Goal: Transaction & Acquisition: Purchase product/service

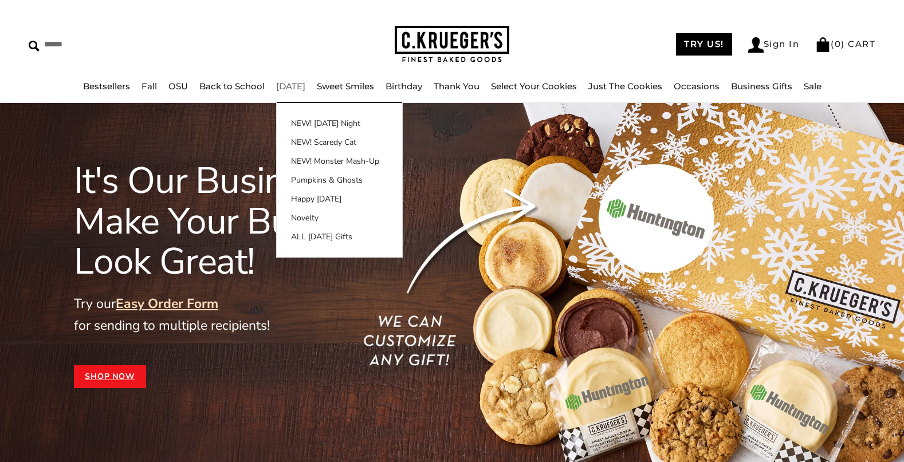
click at [292, 89] on link "[DATE]" at bounding box center [290, 86] width 29 height 11
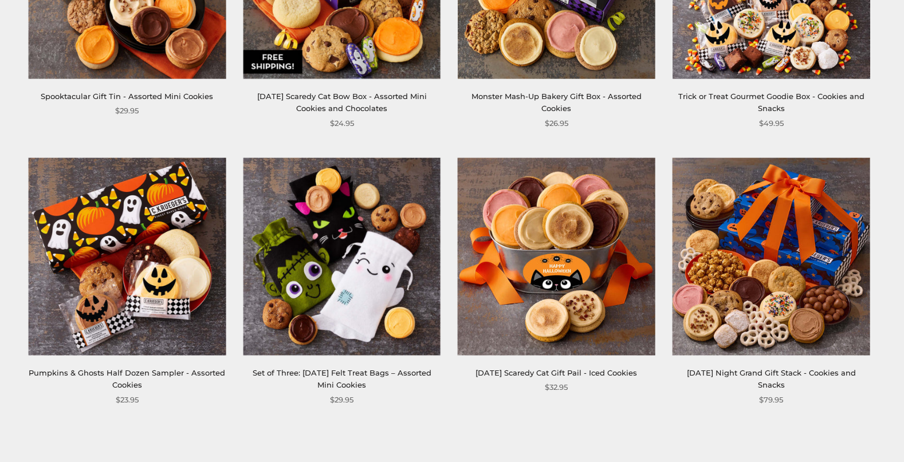
scroll to position [1466, 0]
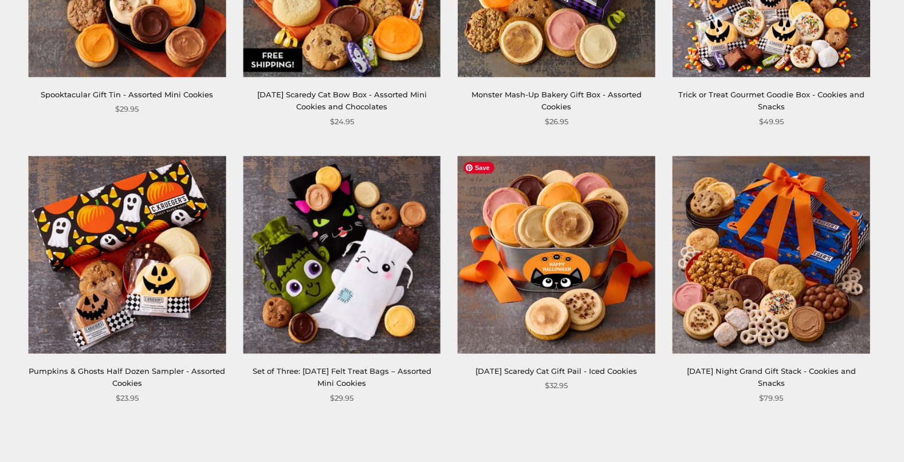
click at [584, 313] on img at bounding box center [557, 255] width 198 height 198
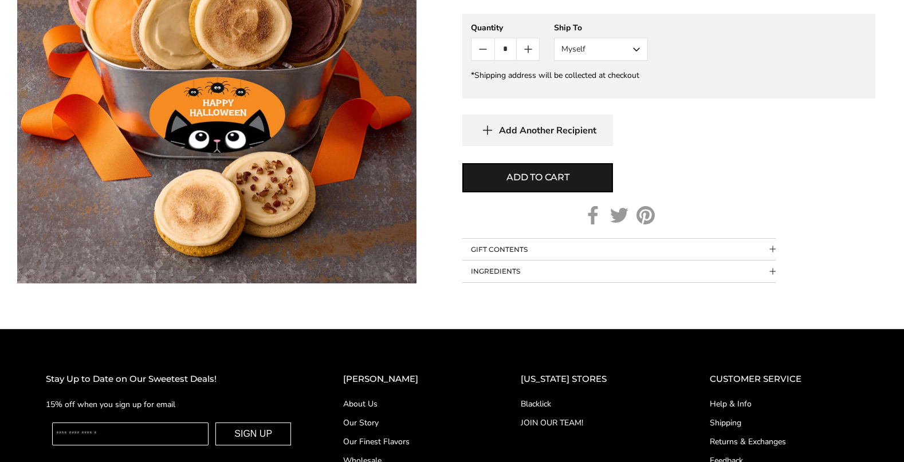
scroll to position [836, 0]
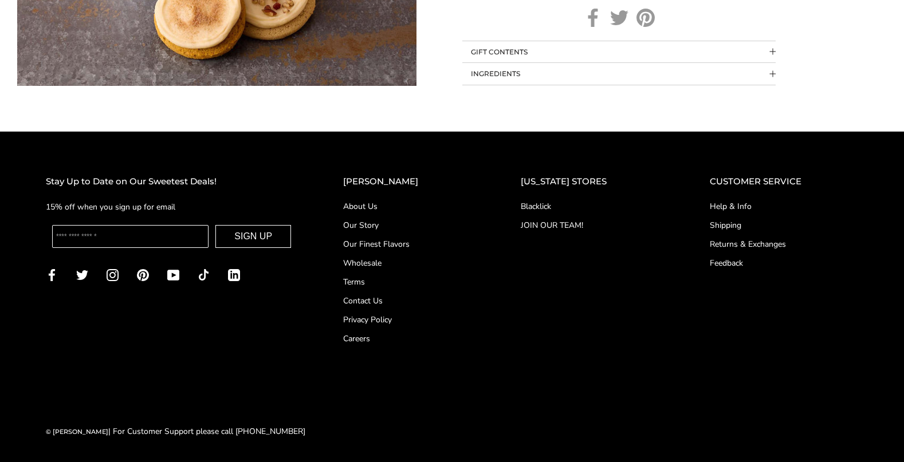
click at [370, 203] on link "About Us" at bounding box center [409, 207] width 132 height 12
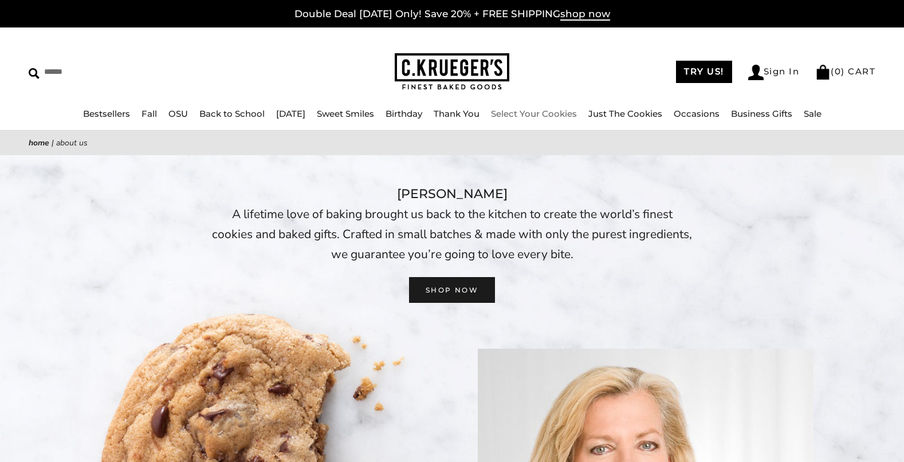
click at [520, 111] on link "Select Your Cookies" at bounding box center [534, 113] width 86 height 11
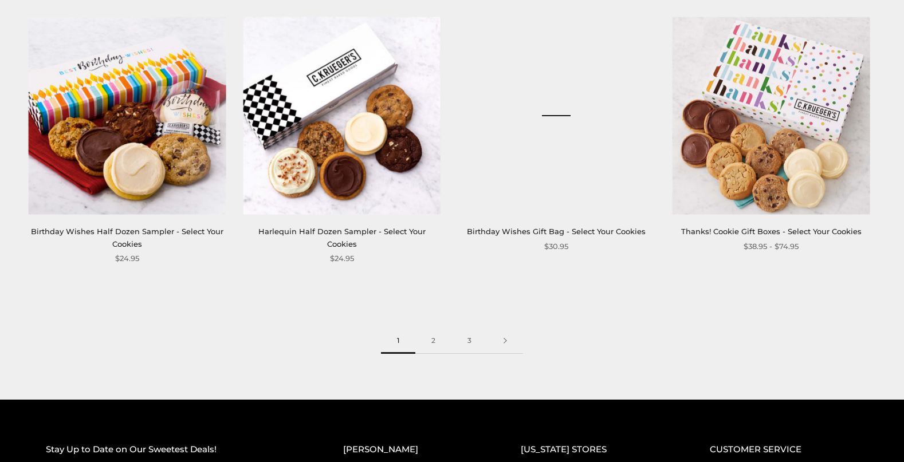
scroll to position [1627, 0]
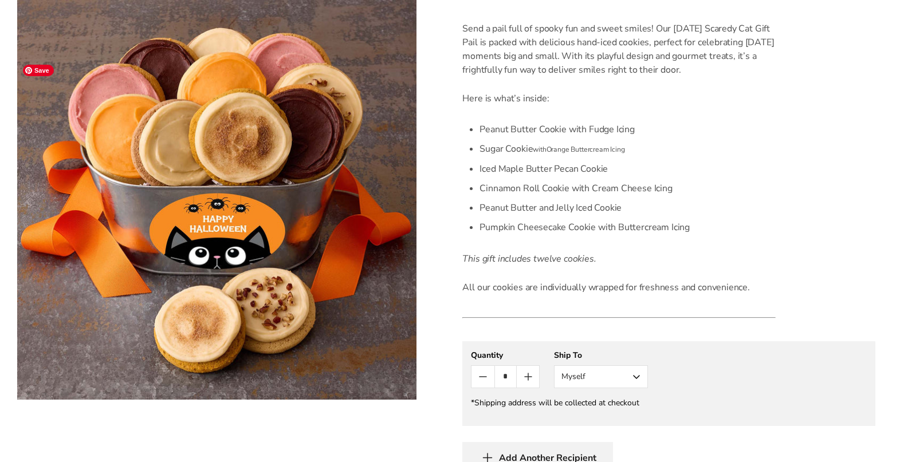
scroll to position [380, 0]
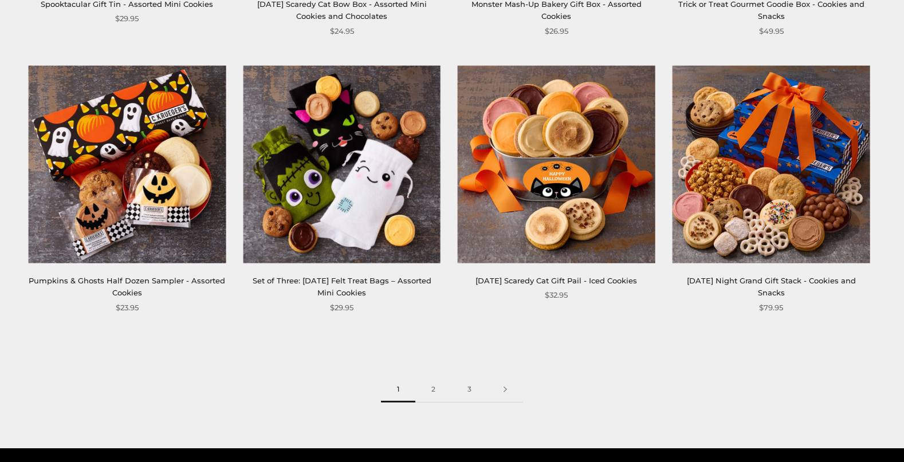
scroll to position [1566, 0]
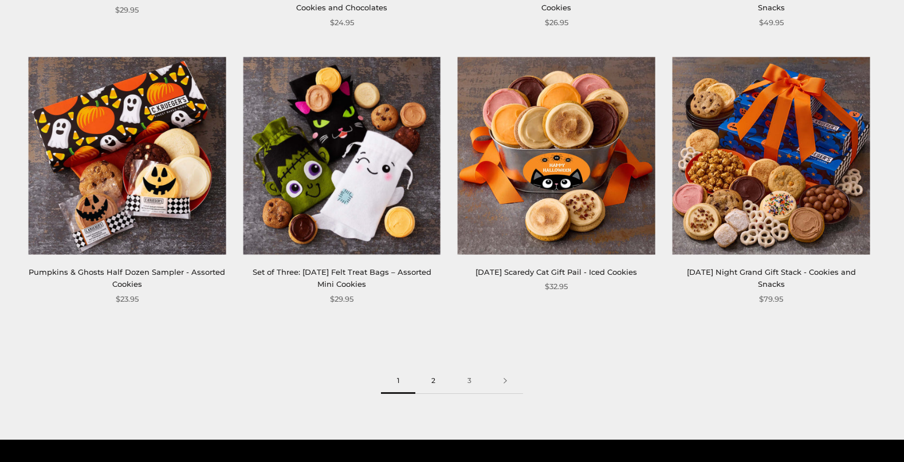
click at [429, 379] on link "2" at bounding box center [433, 381] width 36 height 26
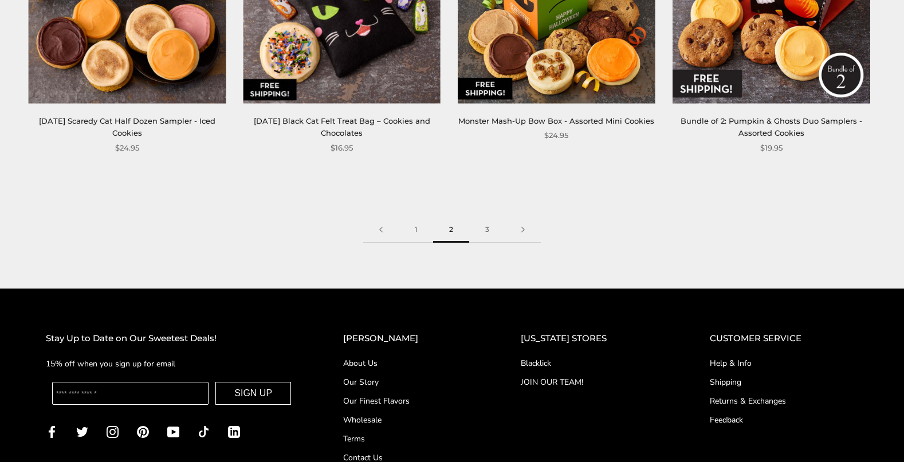
scroll to position [1726, 0]
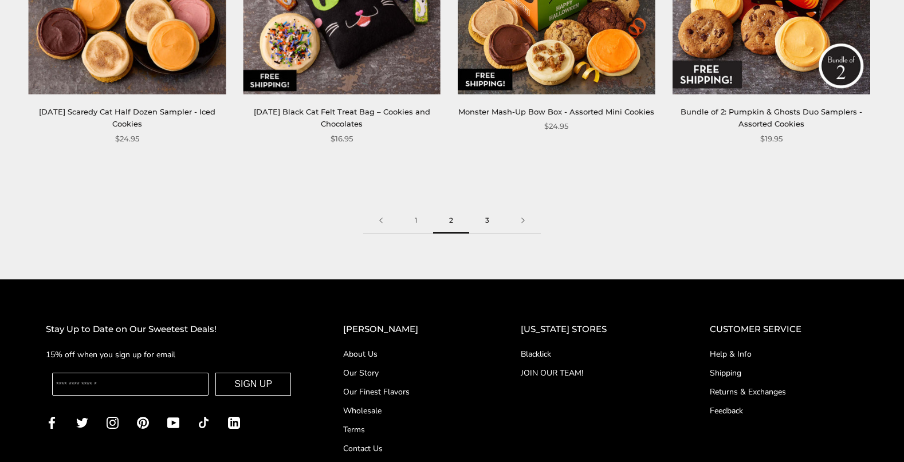
click at [486, 219] on link "3" at bounding box center [487, 221] width 36 height 26
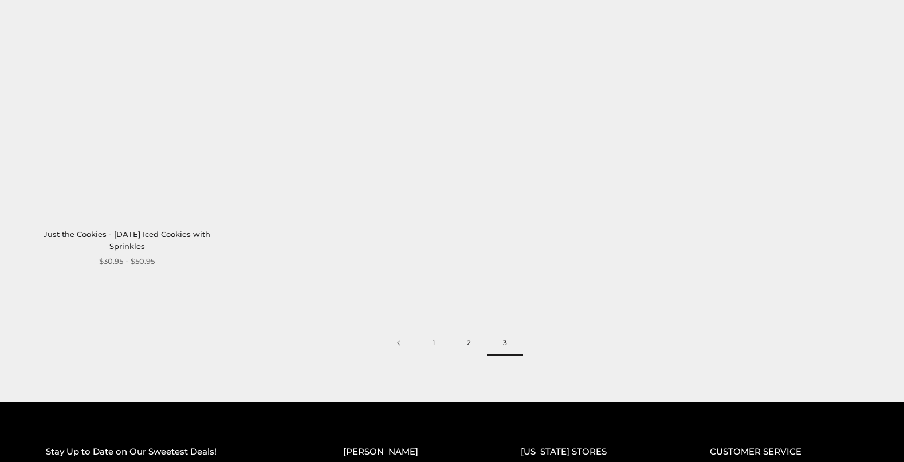
scroll to position [1053, 0]
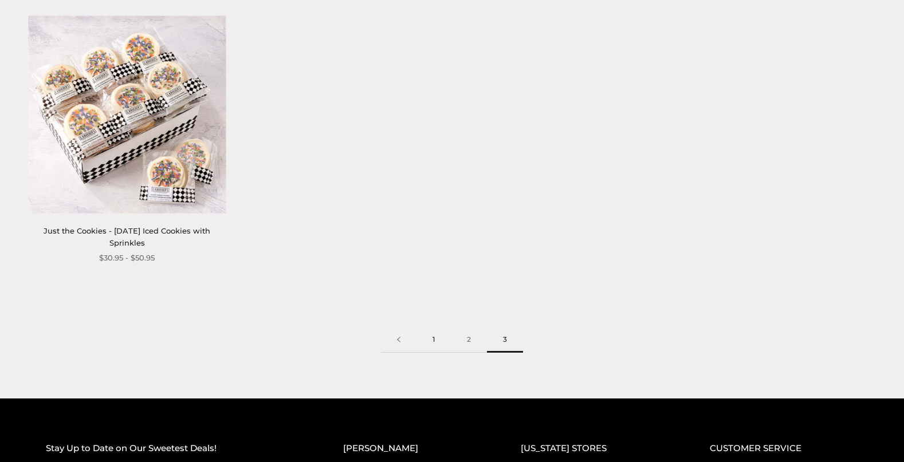
click at [432, 338] on link "1" at bounding box center [434, 340] width 34 height 26
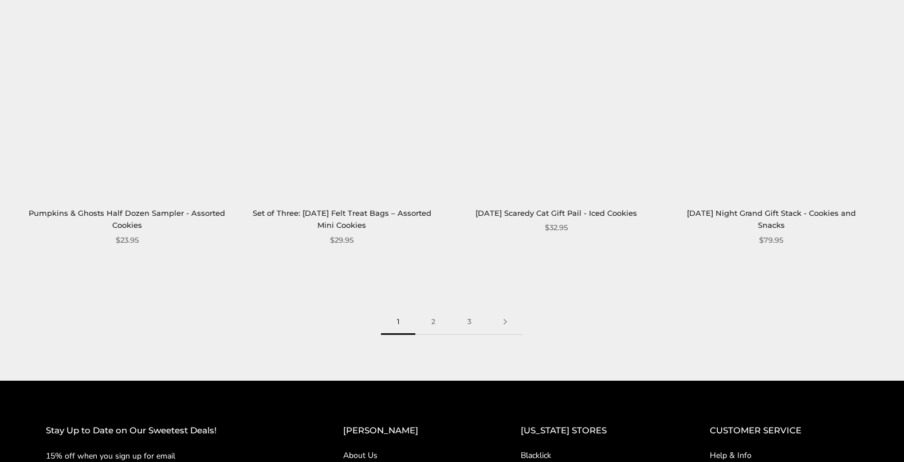
scroll to position [1619, 0]
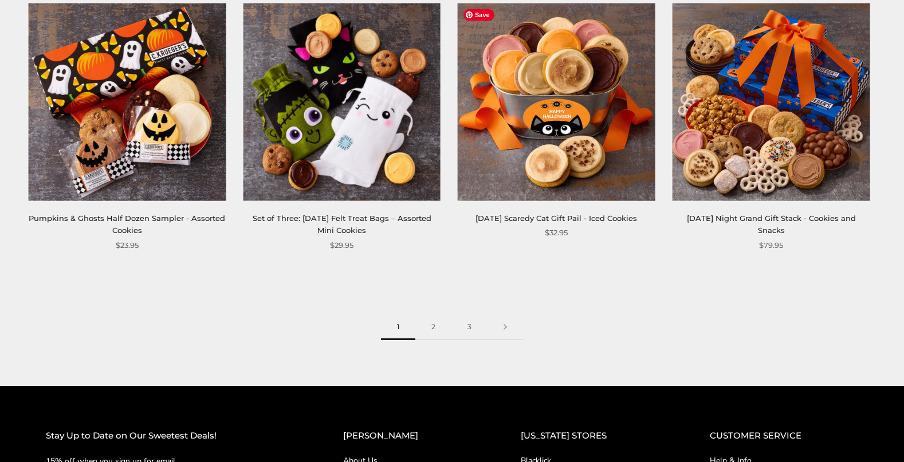
click at [564, 123] on img at bounding box center [557, 102] width 198 height 198
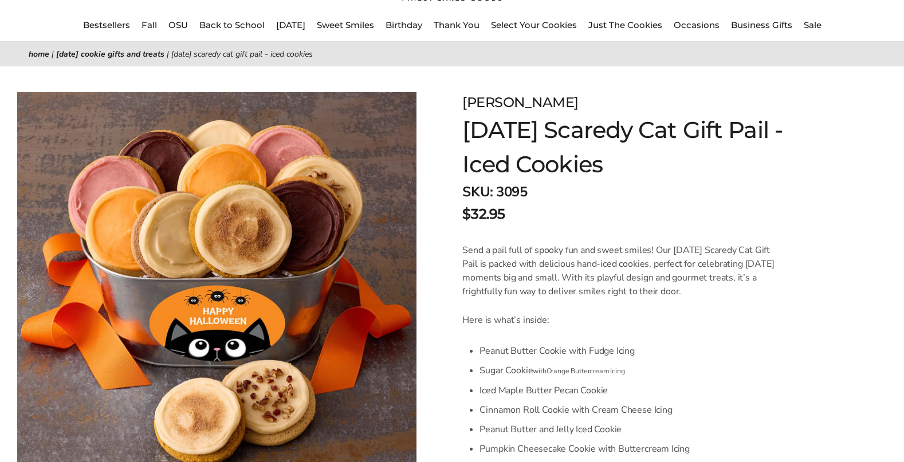
scroll to position [94, 0]
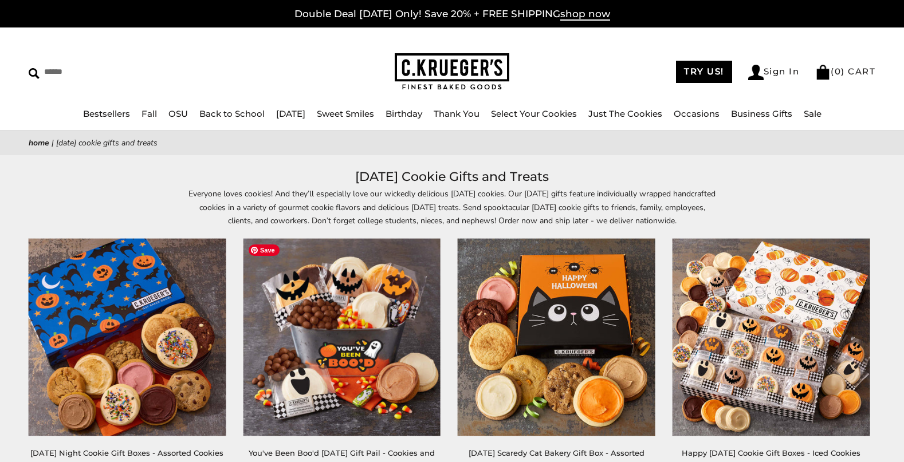
click at [375, 265] on img at bounding box center [342, 338] width 198 height 198
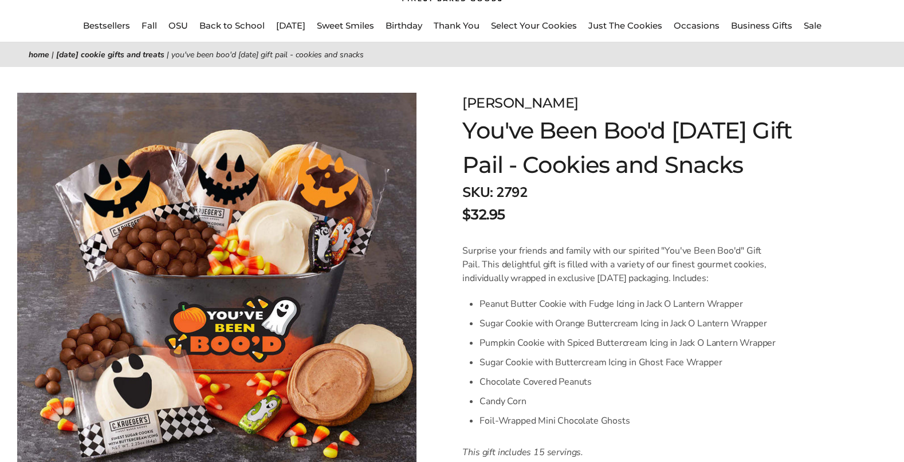
scroll to position [134, 0]
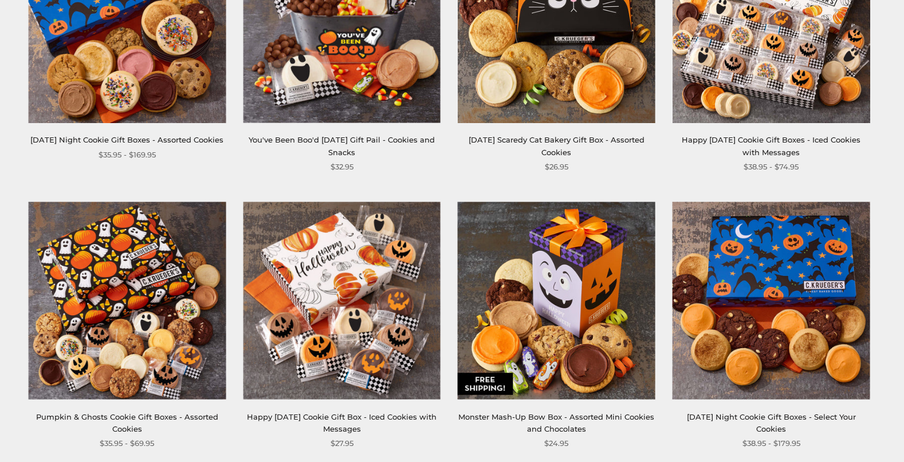
scroll to position [327, 0]
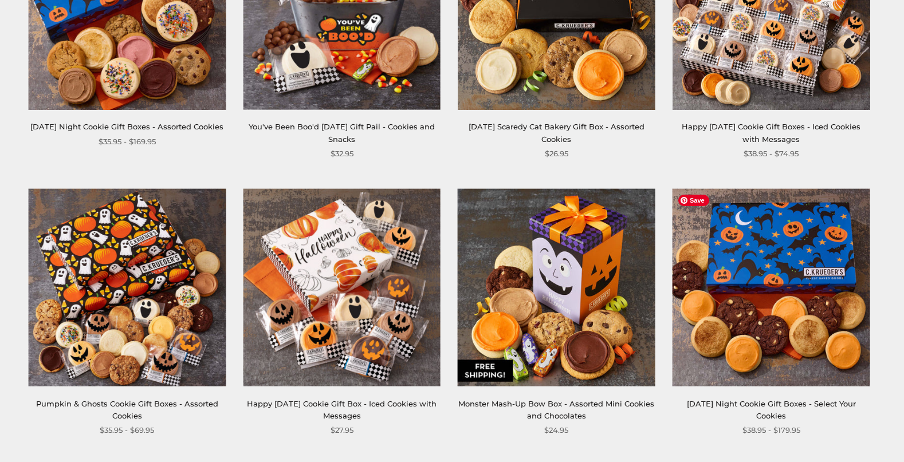
click at [768, 345] on img at bounding box center [772, 288] width 198 height 198
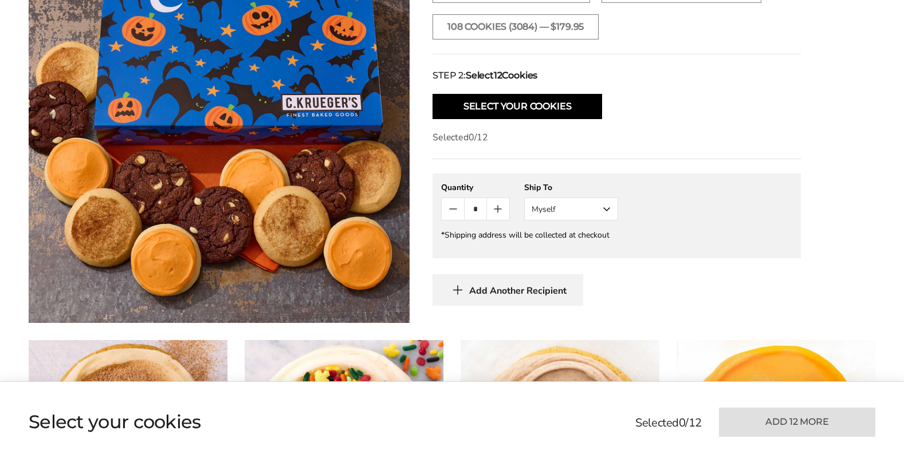
scroll to position [609, 0]
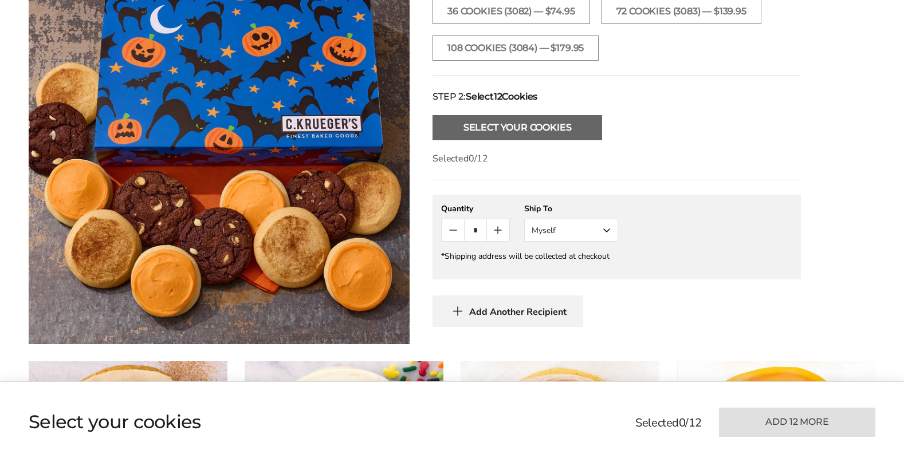
click at [514, 125] on button "Select Your Cookies" at bounding box center [518, 127] width 170 height 25
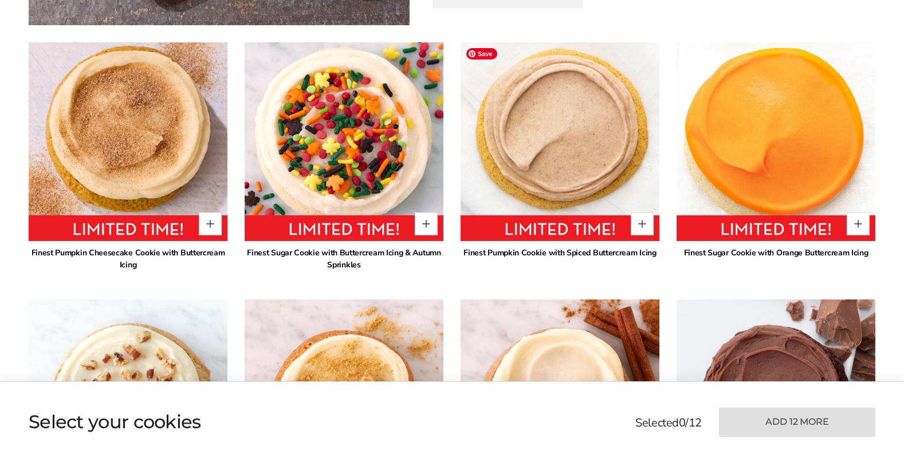
scroll to position [890, 0]
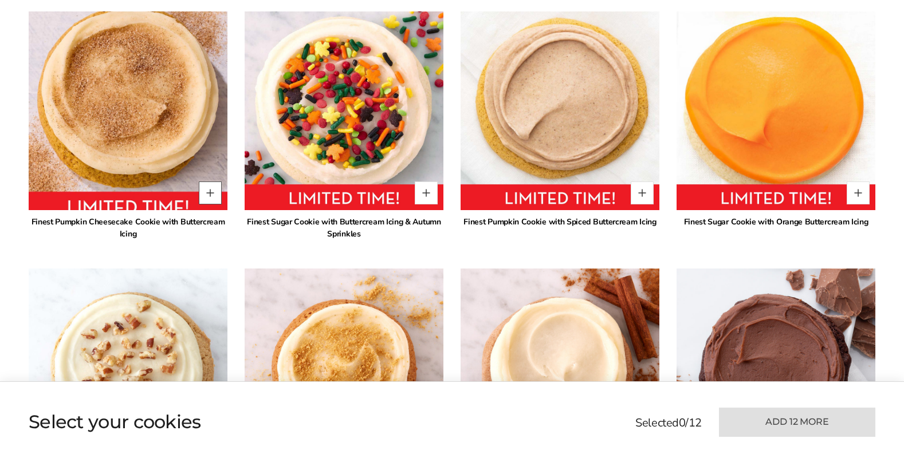
click at [207, 192] on button "Quantity button plus" at bounding box center [210, 193] width 23 height 23
type input "*"
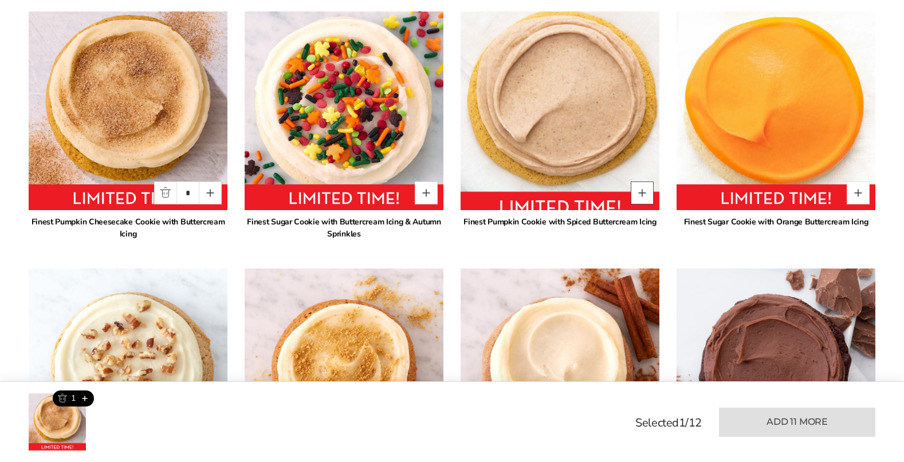
click at [641, 195] on button "Quantity button plus" at bounding box center [642, 193] width 23 height 23
type input "*"
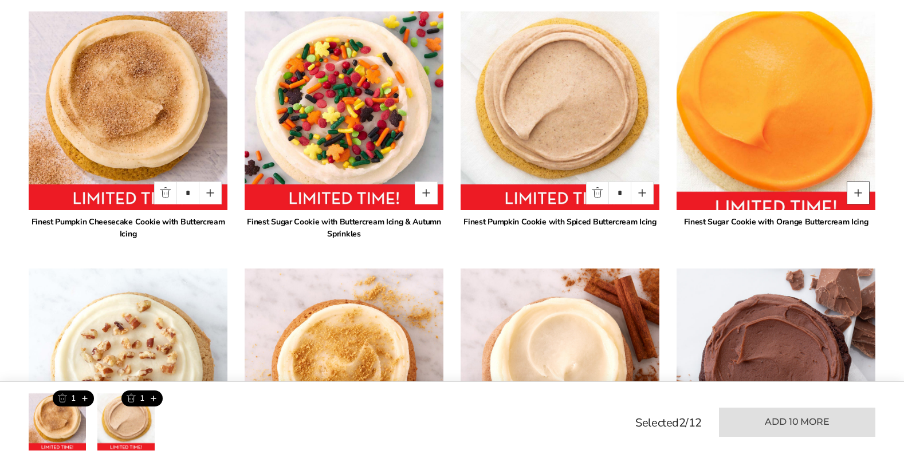
click at [857, 190] on button "Quantity button plus" at bounding box center [858, 193] width 23 height 23
type input "*"
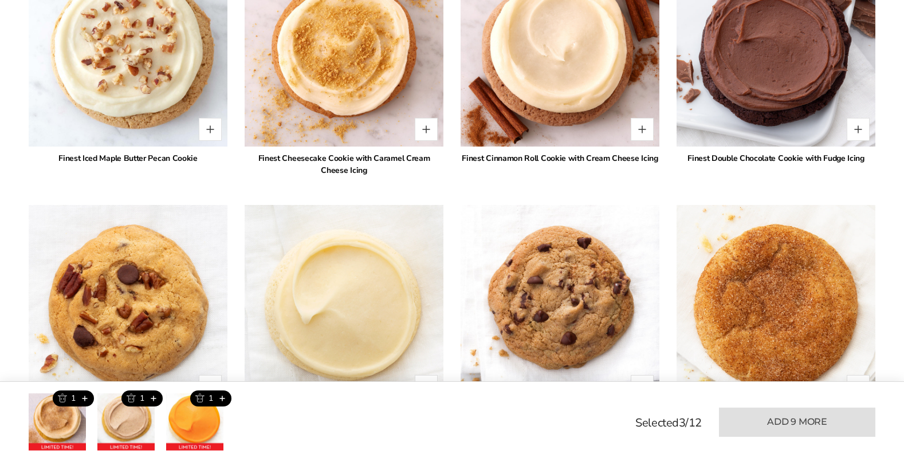
scroll to position [1214, 0]
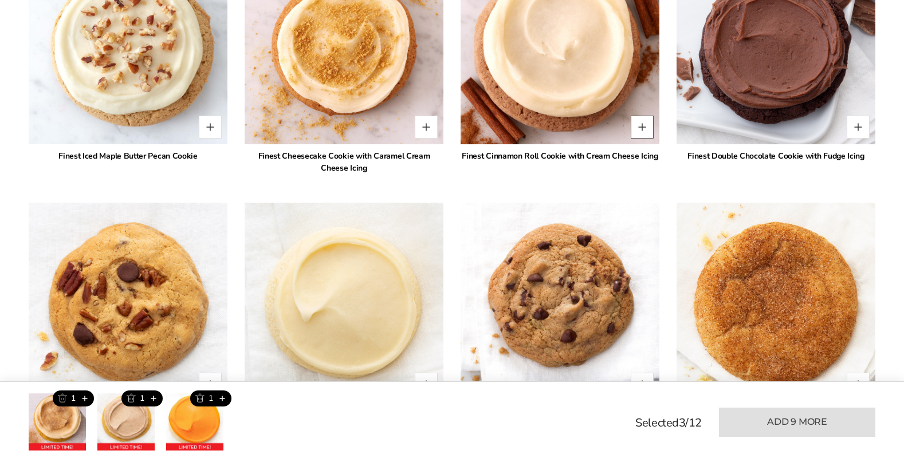
click at [646, 128] on button "Quantity button plus" at bounding box center [642, 127] width 23 height 23
type input "*"
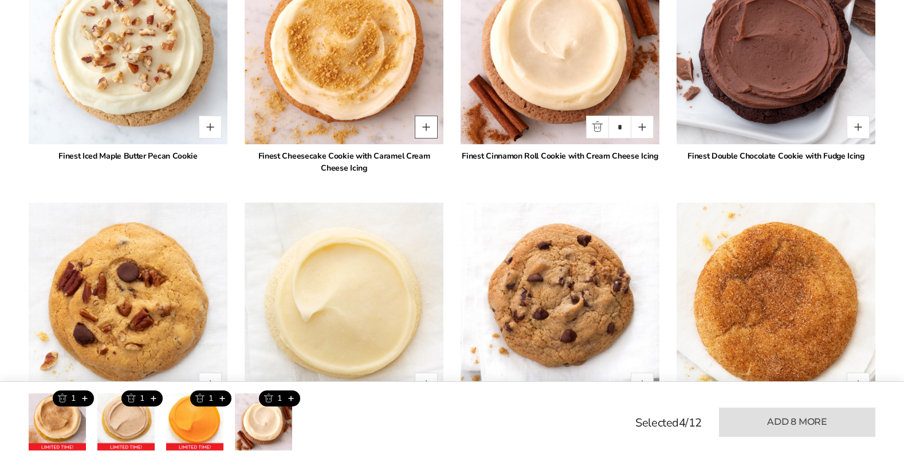
click at [427, 127] on button "Quantity button plus" at bounding box center [426, 127] width 23 height 23
type input "*"
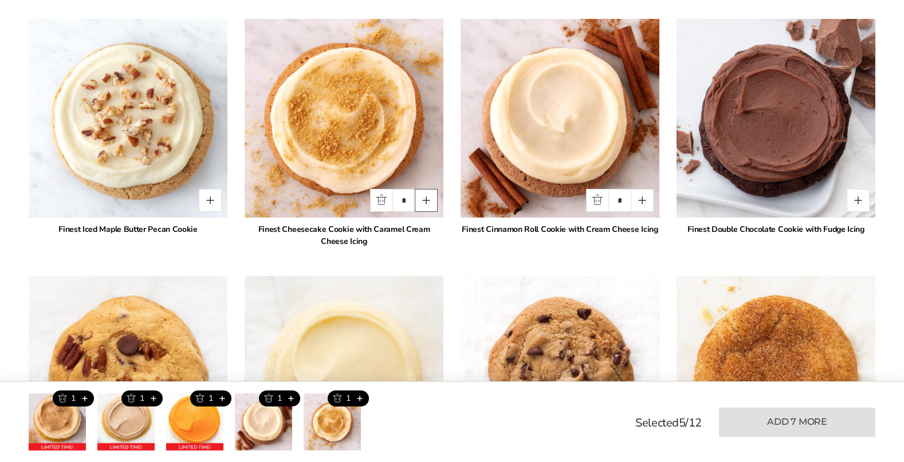
scroll to position [1119, 0]
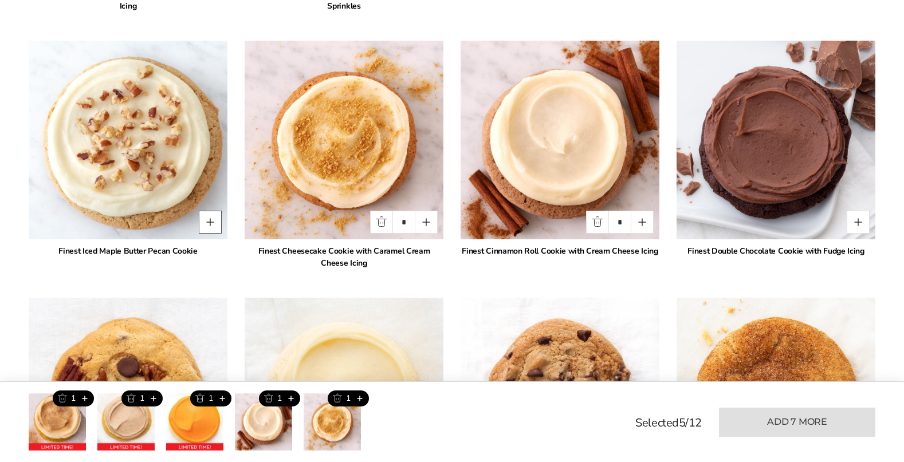
click at [216, 222] on button "Quantity button plus" at bounding box center [210, 222] width 23 height 23
type input "*"
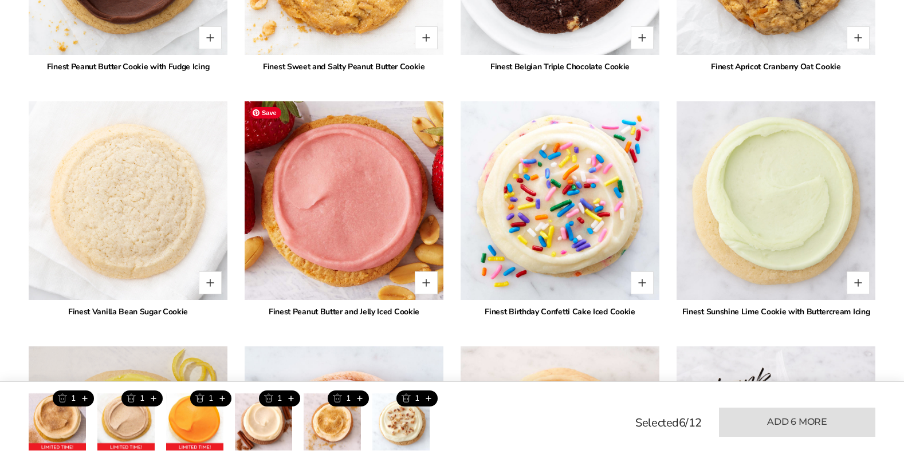
scroll to position [1804, 0]
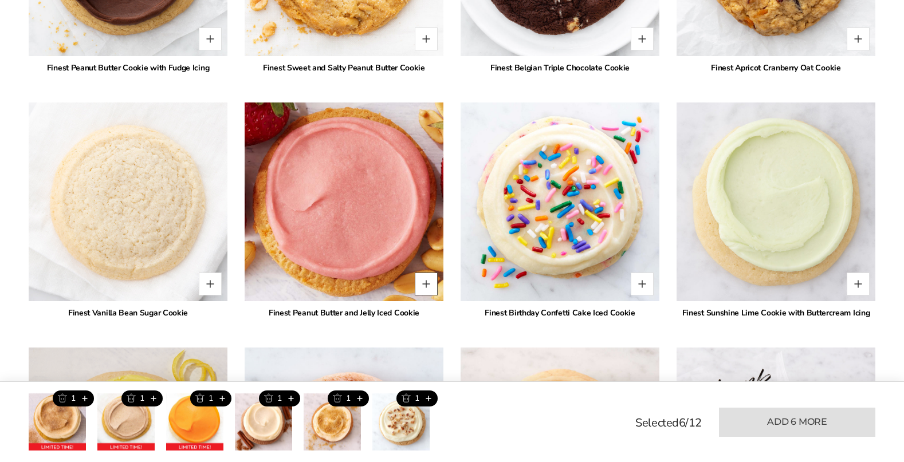
click at [426, 286] on button "Quantity button plus" at bounding box center [426, 284] width 23 height 23
type input "*"
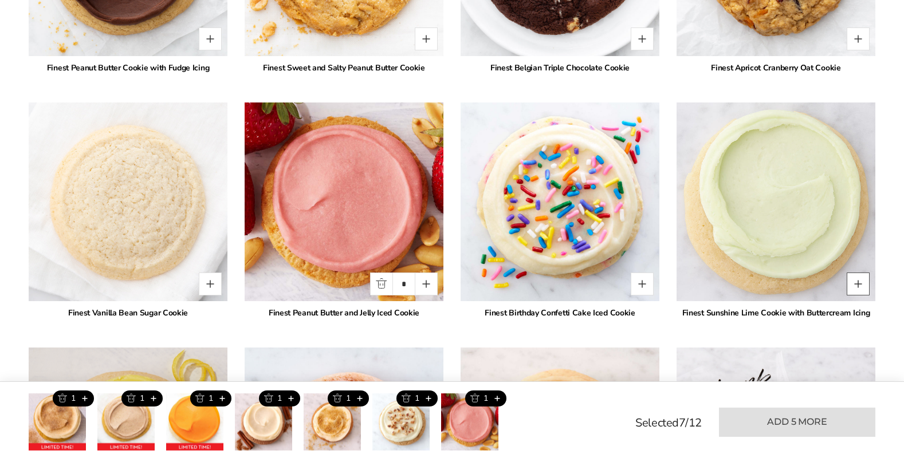
click at [861, 289] on button "Quantity button plus" at bounding box center [858, 284] width 23 height 23
type input "*"
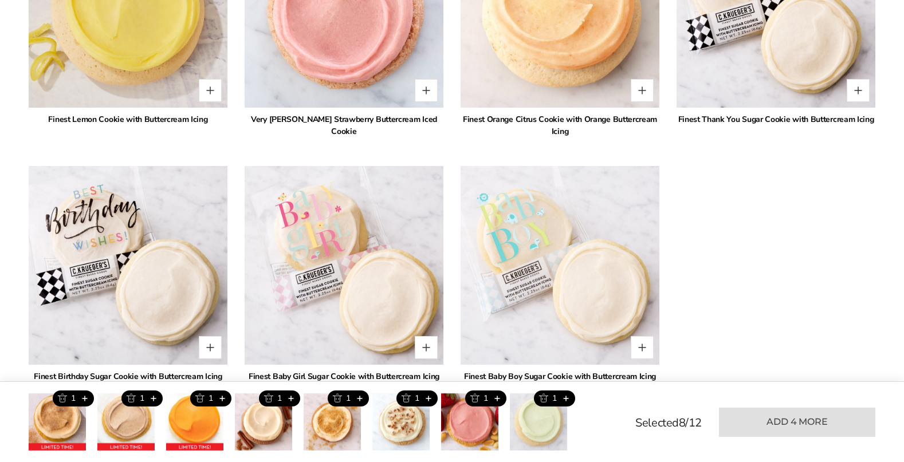
scroll to position [2247, 0]
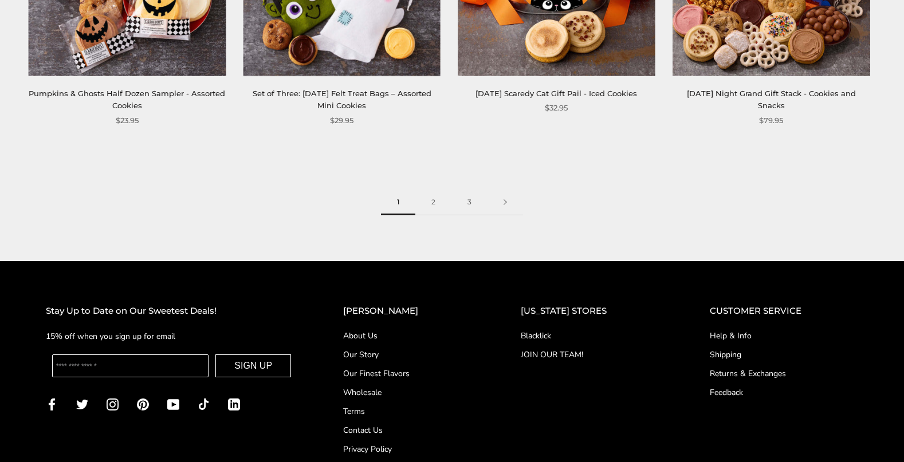
scroll to position [1614, 0]
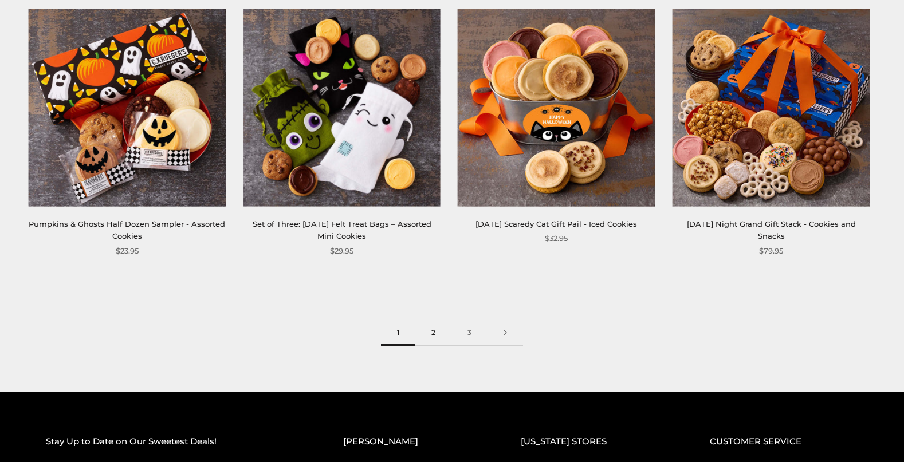
click at [440, 331] on link "2" at bounding box center [433, 333] width 36 height 26
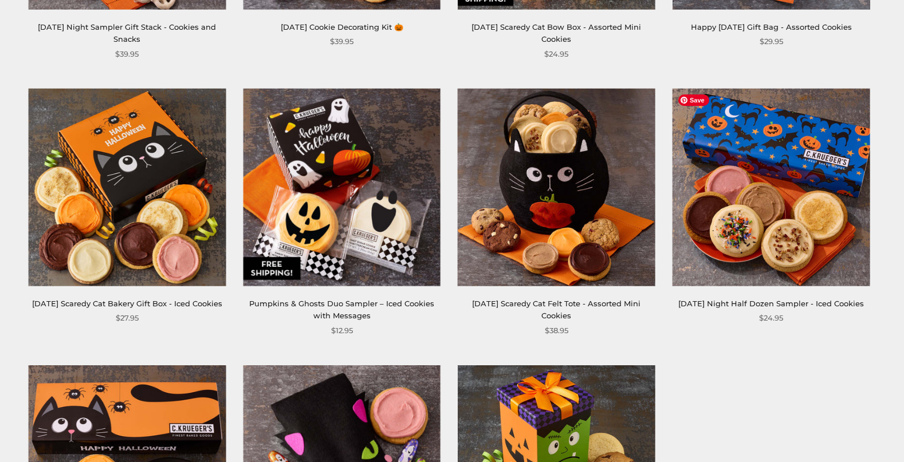
scroll to position [1257, 0]
